Goal: Find specific page/section: Find specific page/section

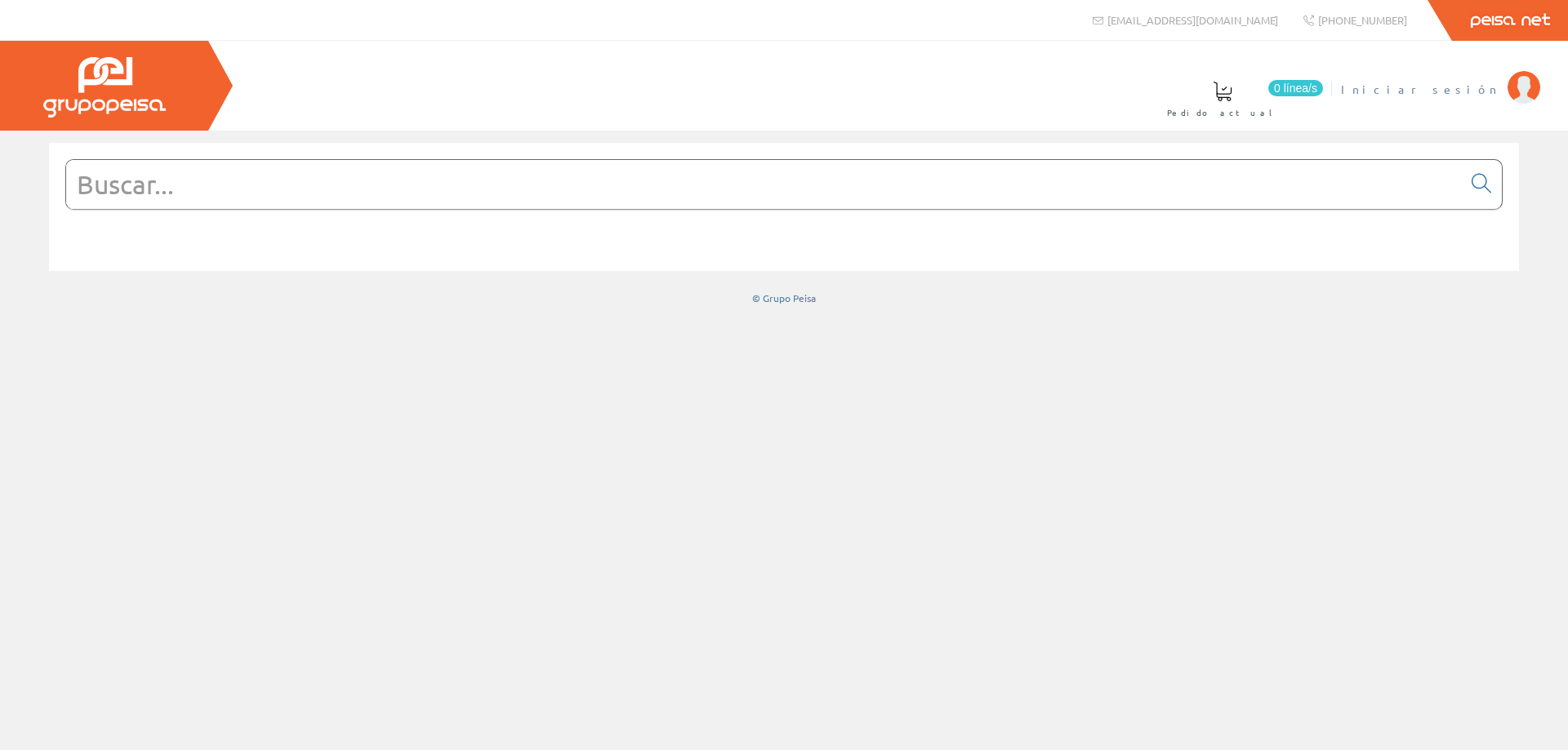
click at [1495, 89] on span "Iniciar sesión" at bounding box center [1420, 89] width 159 height 17
click at [1477, 90] on font "[PERSON_NAME]" at bounding box center [1425, 89] width 150 height 15
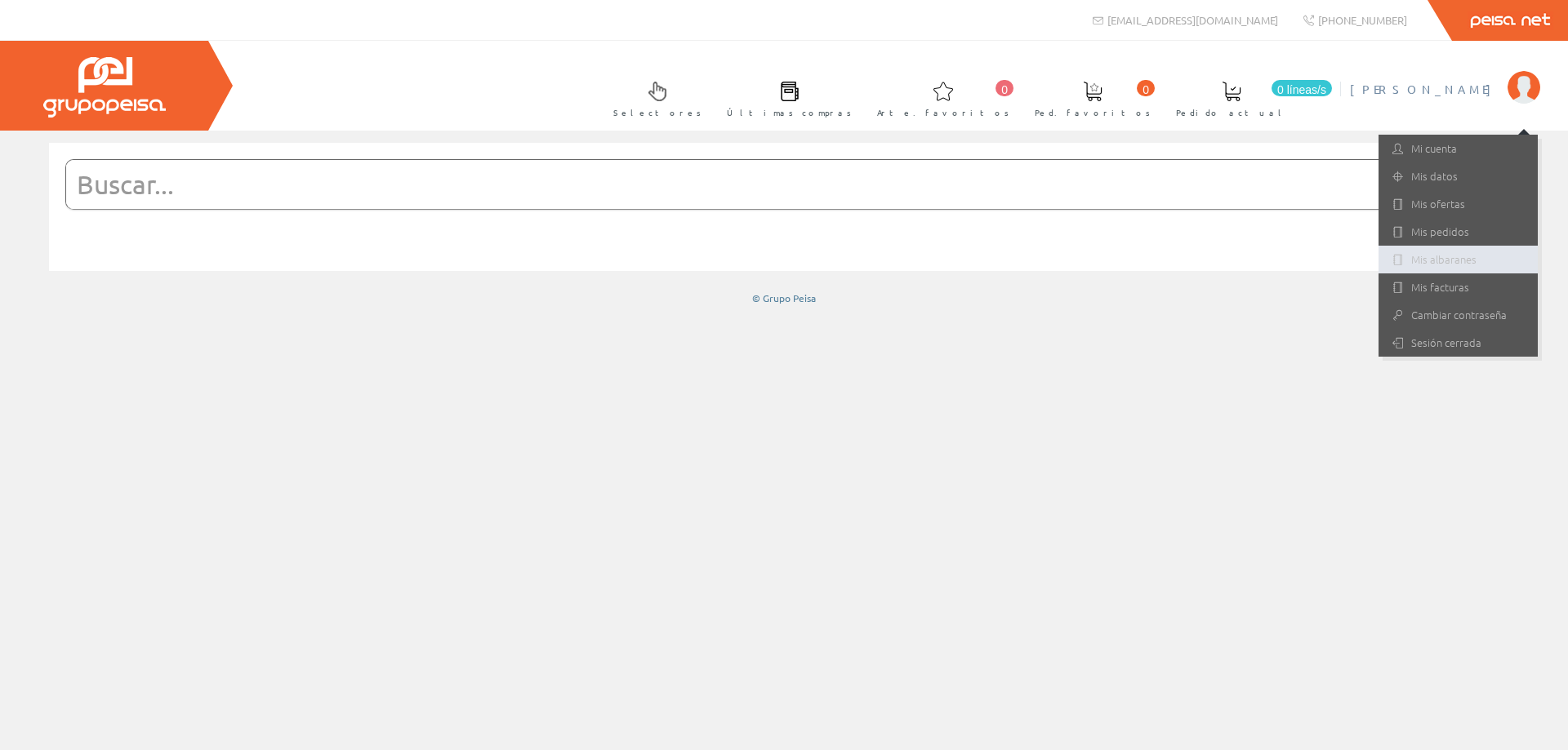
click at [1445, 261] on font "Mis albaranes" at bounding box center [1443, 259] width 65 height 16
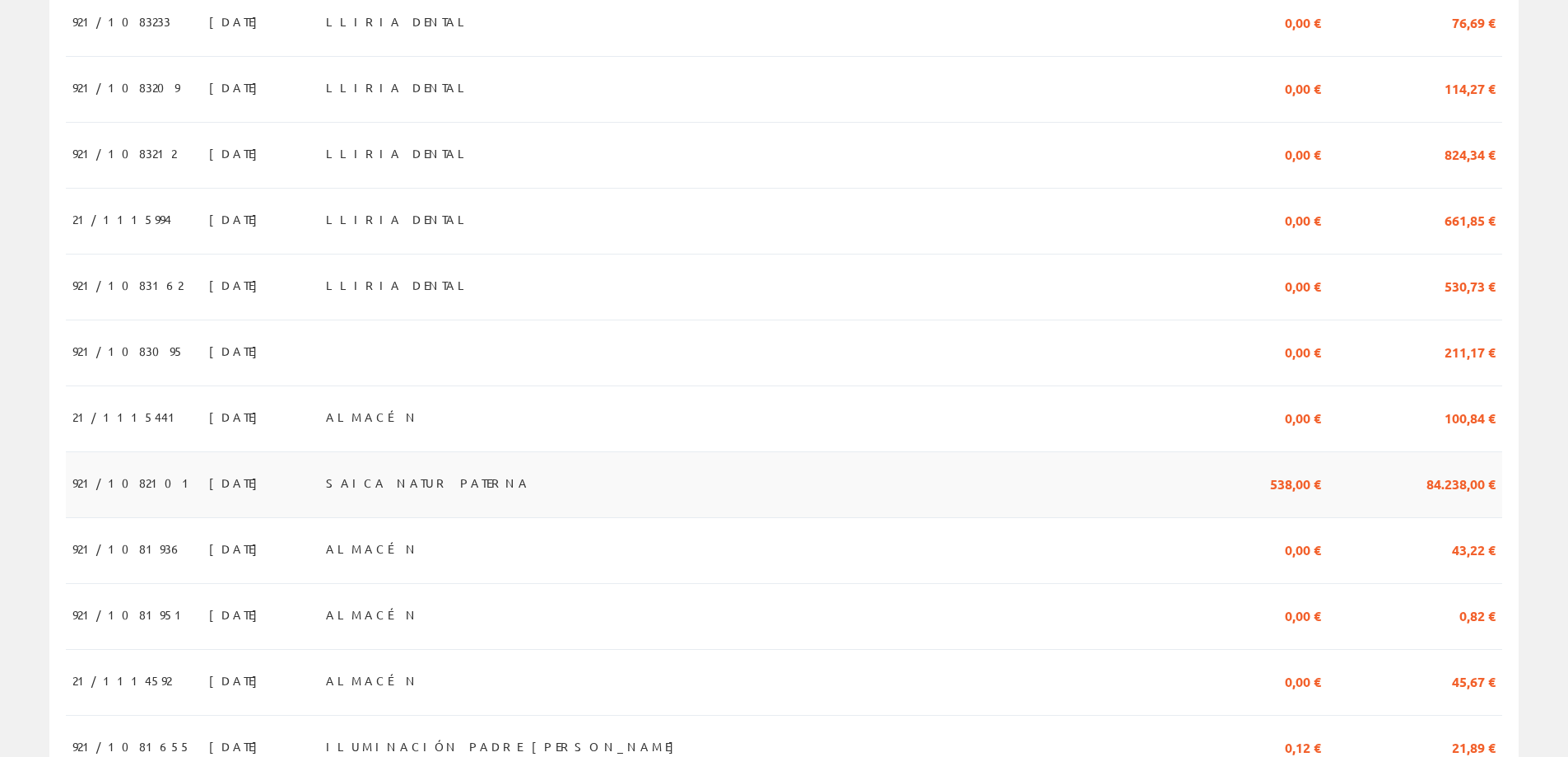
scroll to position [659, 0]
